Goal: Download file/media

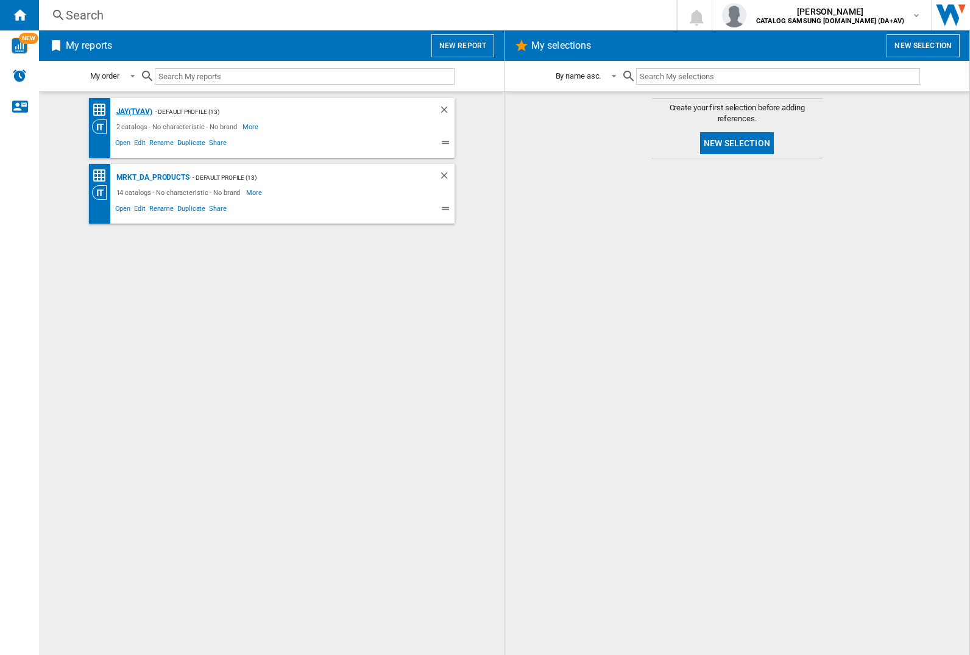
click at [134, 112] on div "JAY(TVAV)" at bounding box center [132, 111] width 39 height 15
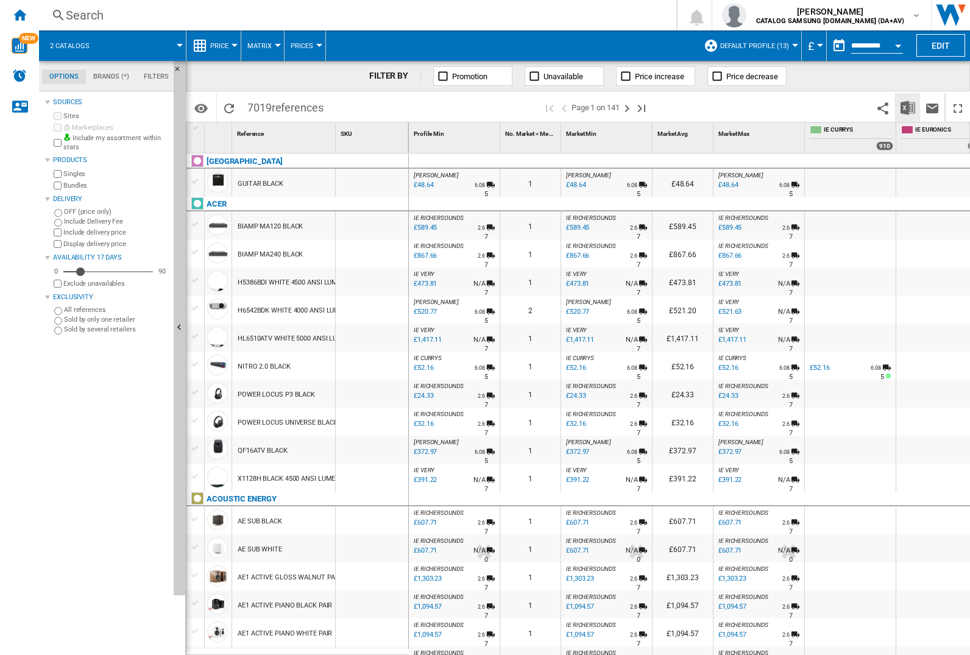
click at [908, 107] on img "Download in Excel" at bounding box center [908, 108] width 15 height 15
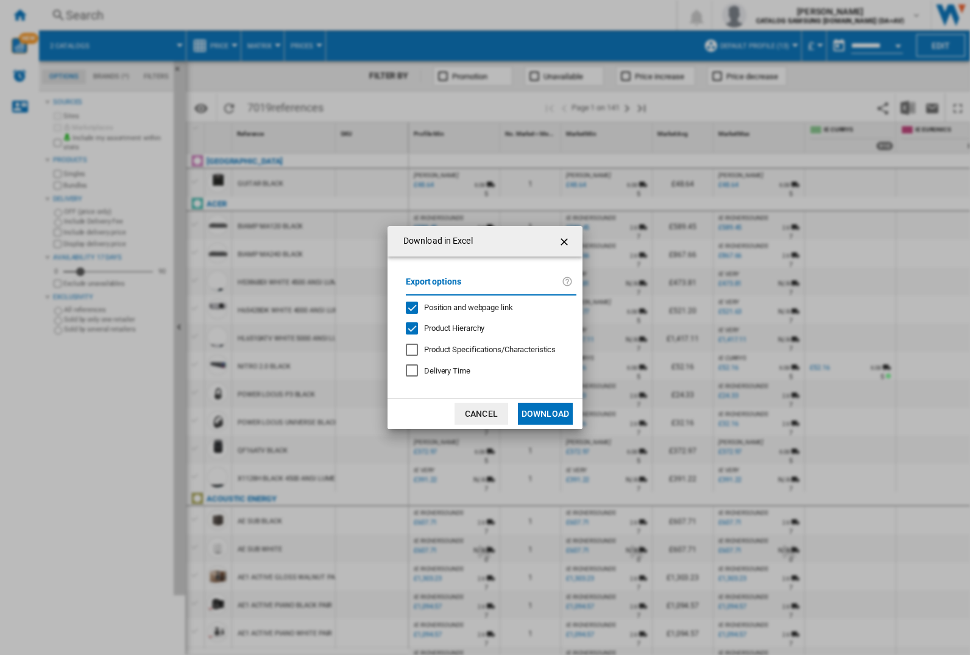
click at [486, 307] on span "Position and webpage link" at bounding box center [468, 307] width 89 height 9
click at [546, 414] on button "Download" at bounding box center [545, 414] width 55 height 22
